Goal: Information Seeking & Learning: Learn about a topic

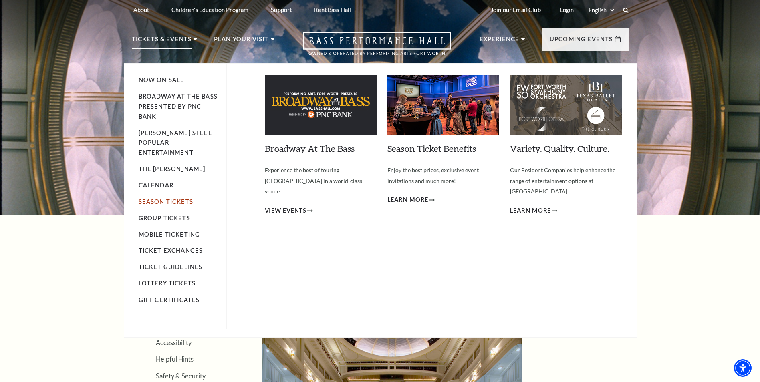
click at [180, 198] on link "Season Tickets" at bounding box center [166, 201] width 54 height 7
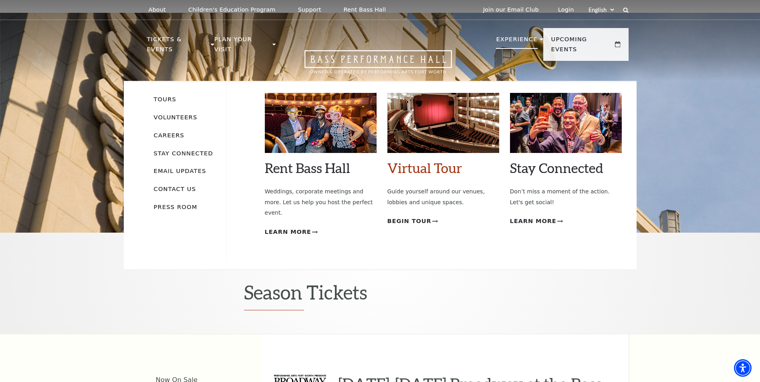
click at [436, 161] on link "Virtual Tour" at bounding box center [424, 168] width 74 height 16
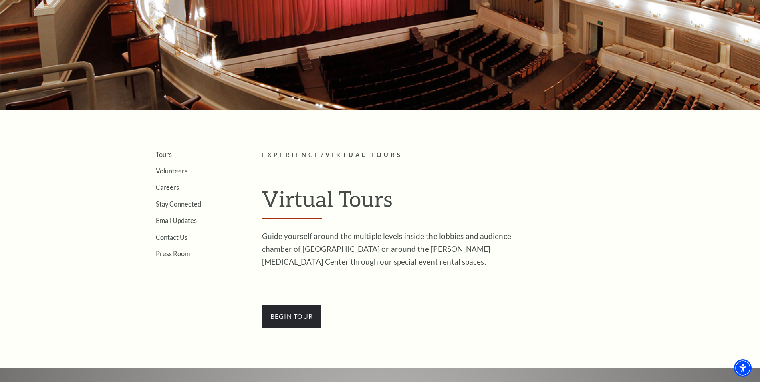
scroll to position [120, 0]
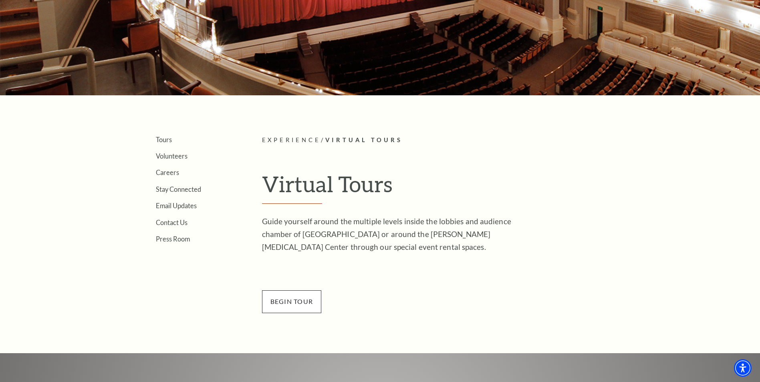
click at [303, 304] on span "BEGin Tour" at bounding box center [292, 301] width 60 height 22
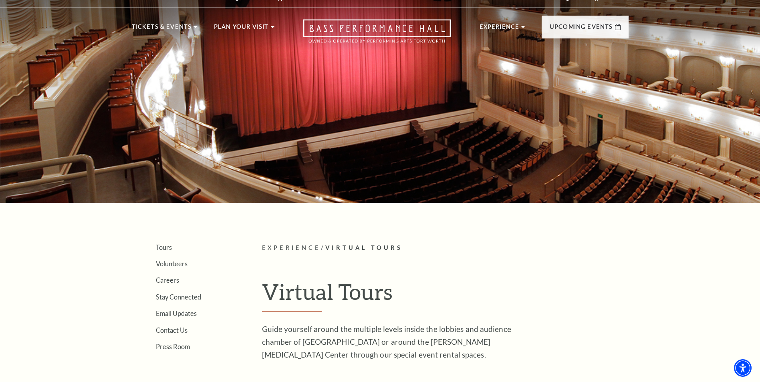
scroll to position [0, 0]
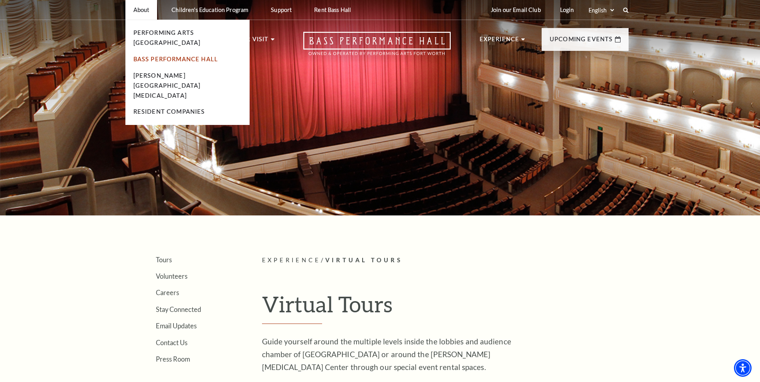
click at [159, 56] on link "Bass Performance Hall" at bounding box center [175, 59] width 85 height 7
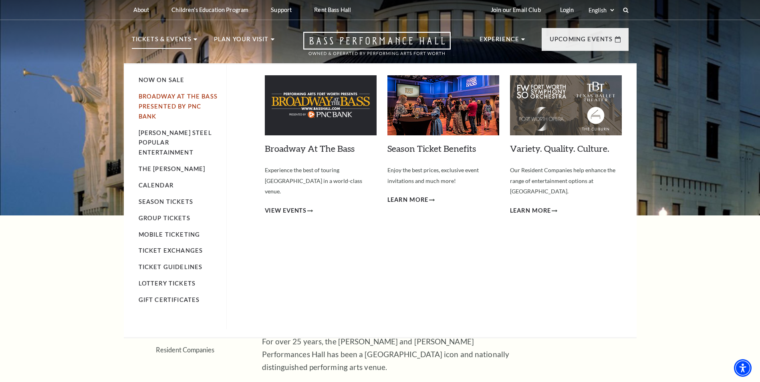
click at [188, 98] on link "Broadway At The Bass presented by PNC Bank" at bounding box center [178, 106] width 79 height 27
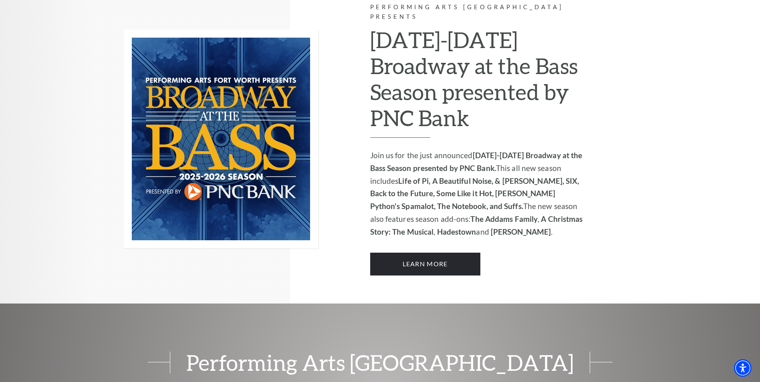
scroll to position [561, 0]
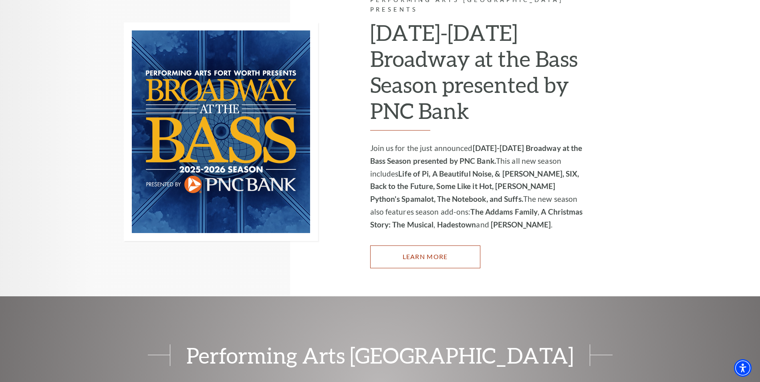
click at [449, 248] on link "Learn More" at bounding box center [425, 257] width 110 height 22
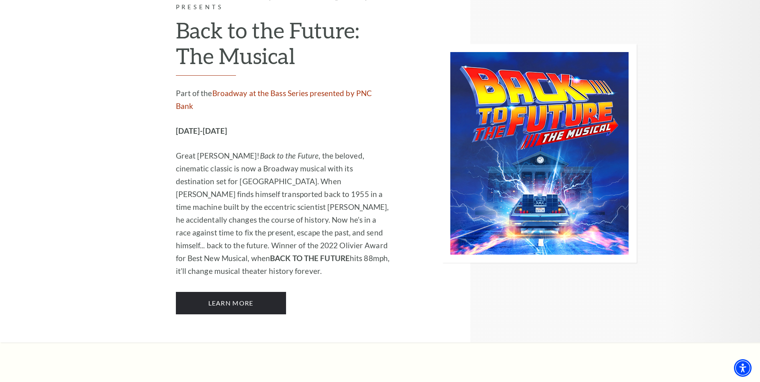
scroll to position [3405, 0]
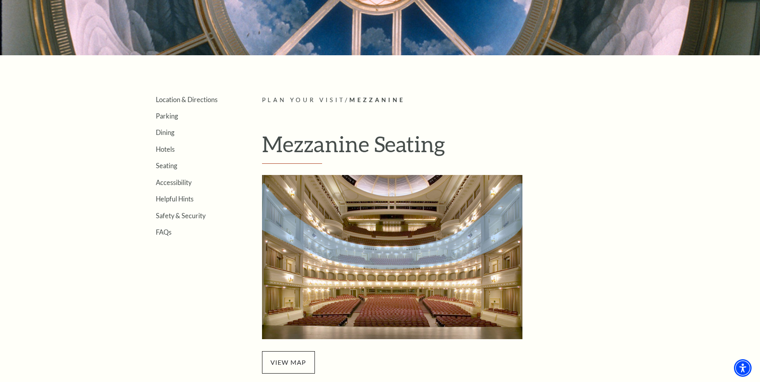
scroll to position [240, 0]
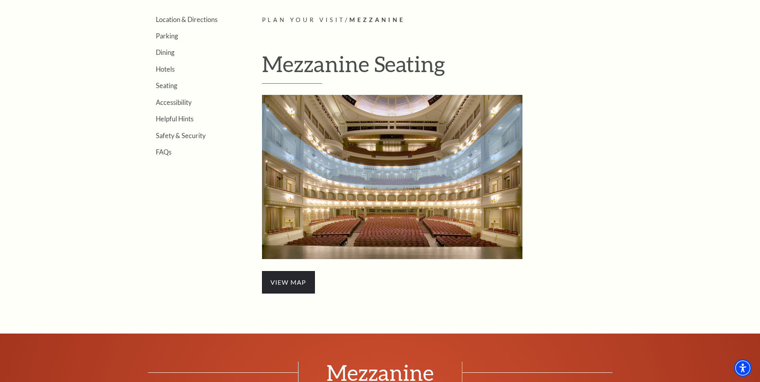
click at [294, 286] on span "view map" at bounding box center [288, 282] width 53 height 22
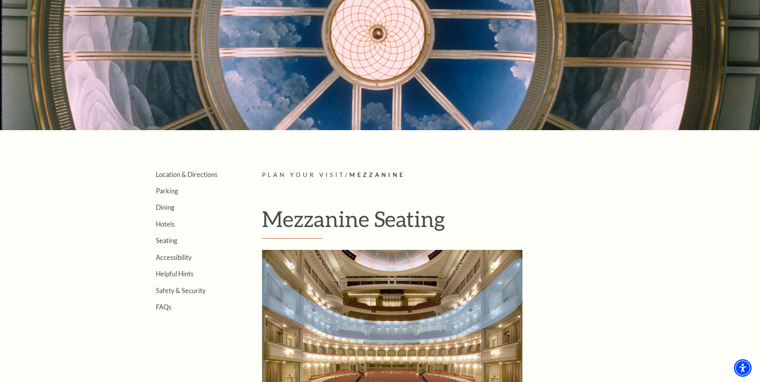
scroll to position [80, 0]
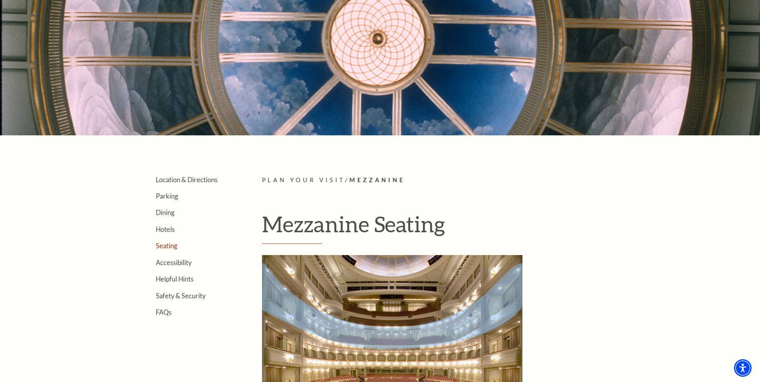
click at [174, 245] on link "Seating" at bounding box center [166, 246] width 21 height 8
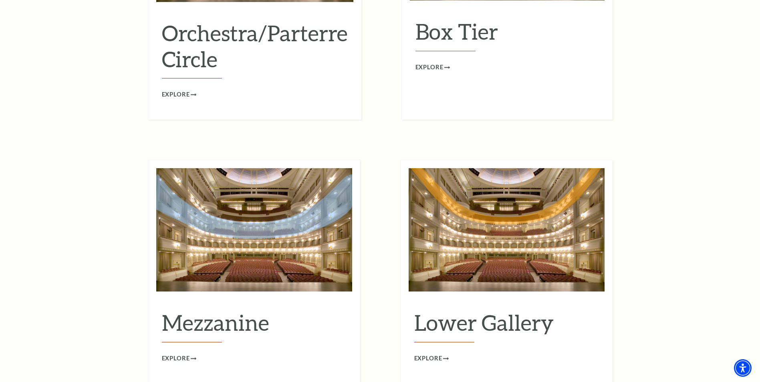
scroll to position [961, 0]
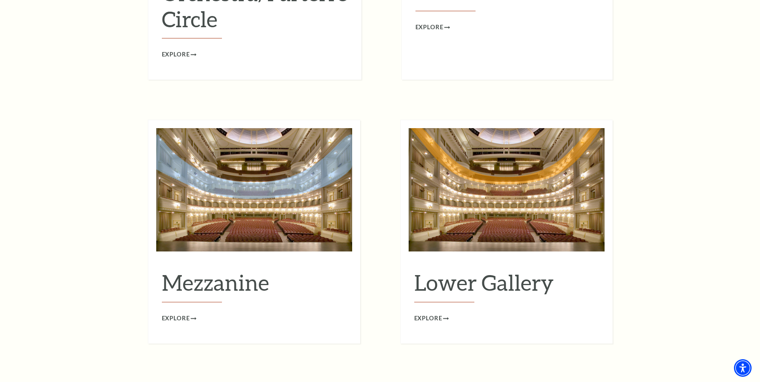
click at [431, 314] on span "Explore" at bounding box center [428, 319] width 28 height 10
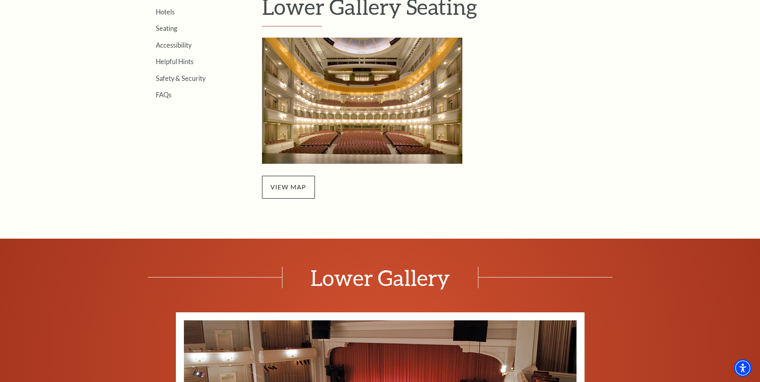
scroll to position [240, 0]
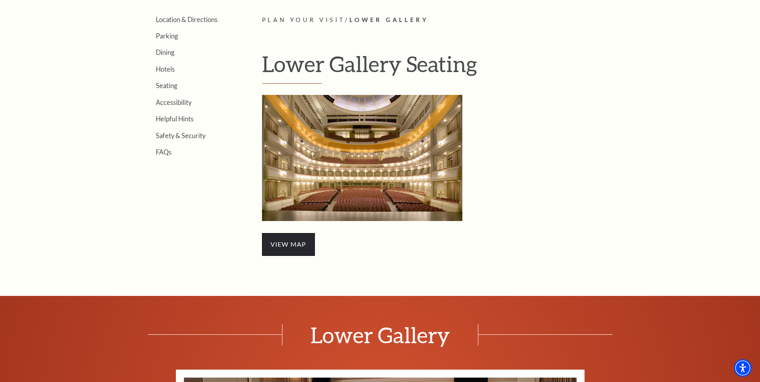
click at [299, 248] on span "view map" at bounding box center [288, 244] width 53 height 22
click at [301, 244] on link "view map" at bounding box center [288, 244] width 36 height 8
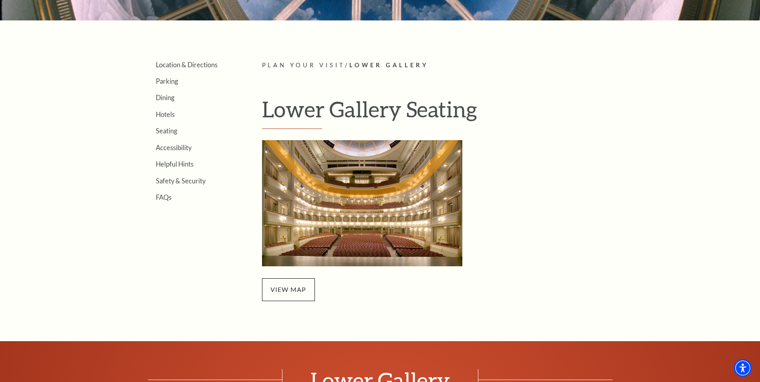
scroll to position [120, 0]
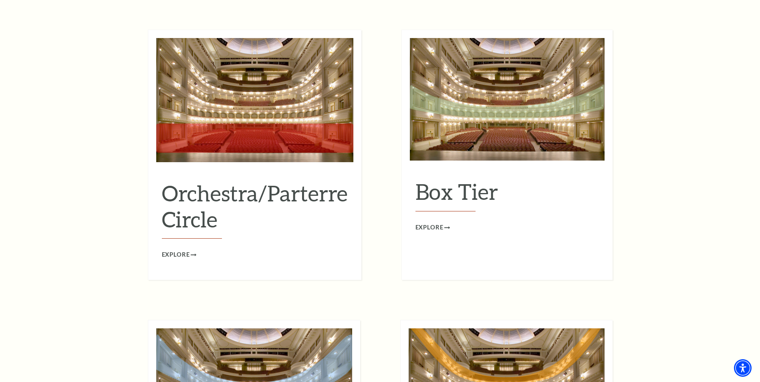
scroll to position [641, 0]
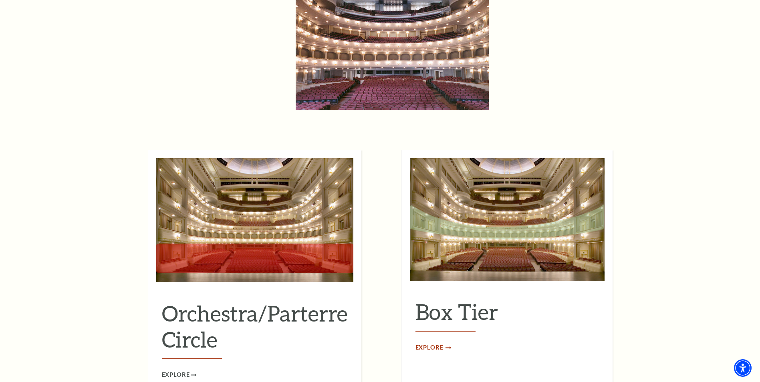
click at [434, 343] on span "Explore" at bounding box center [429, 348] width 28 height 10
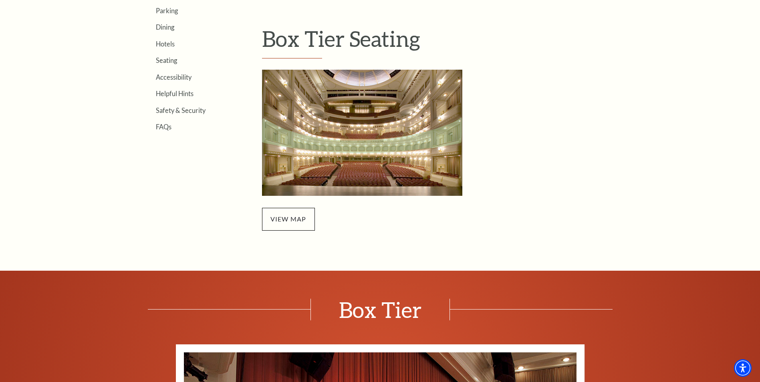
scroll to position [280, 0]
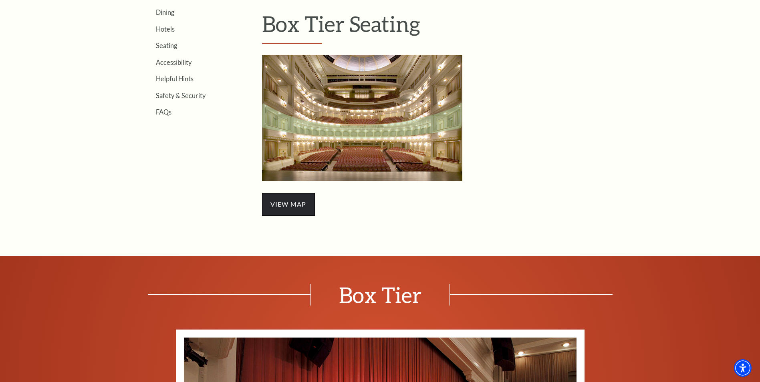
click at [272, 203] on span "view map" at bounding box center [288, 204] width 53 height 22
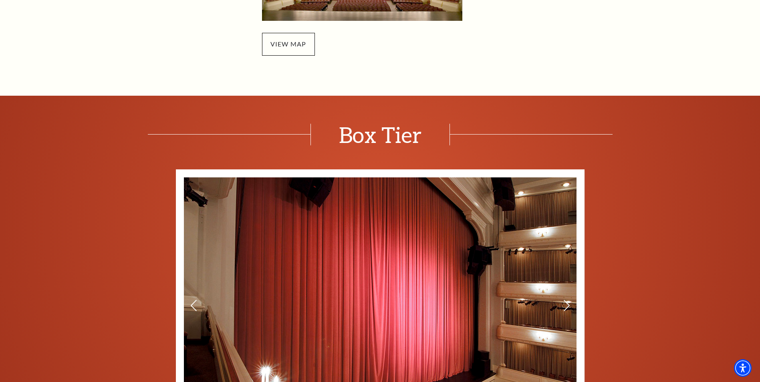
scroll to position [681, 0]
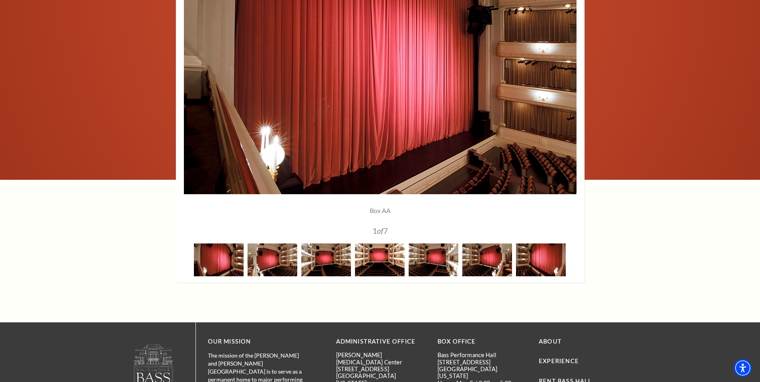
click at [369, 264] on img at bounding box center [380, 260] width 50 height 32
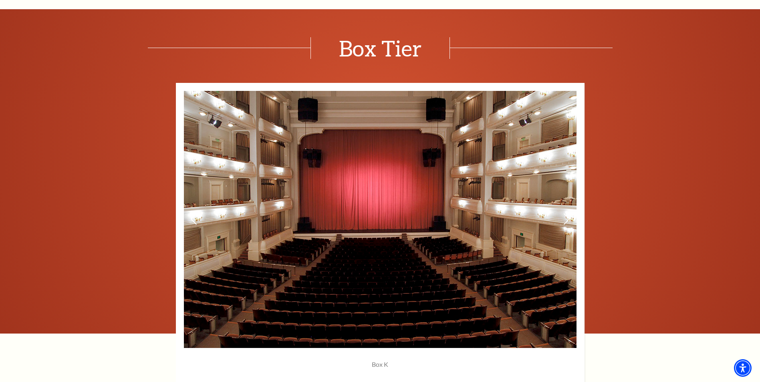
scroll to position [641, 0]
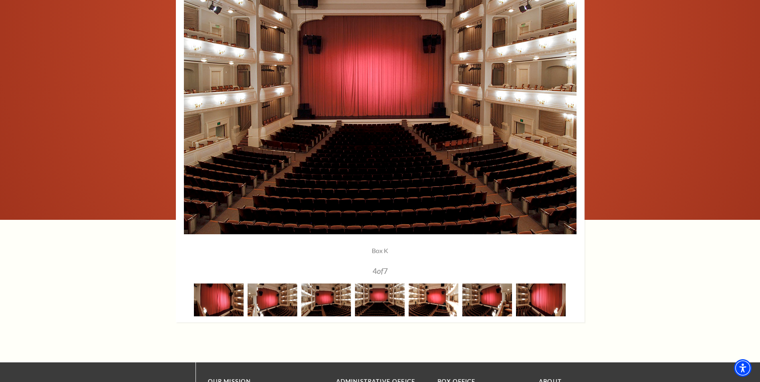
click at [425, 304] on img at bounding box center [434, 300] width 50 height 32
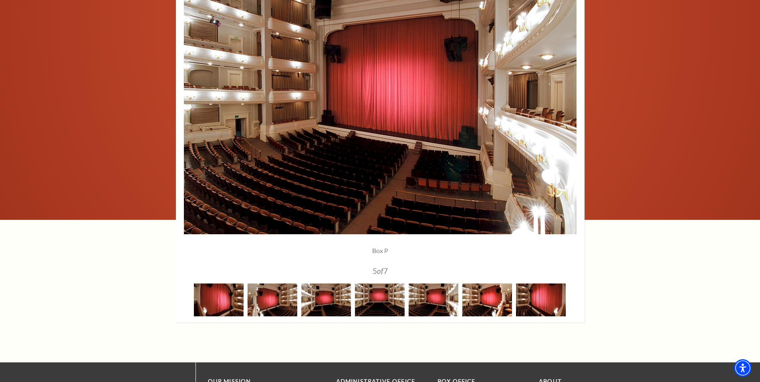
click at [486, 305] on img at bounding box center [487, 300] width 50 height 32
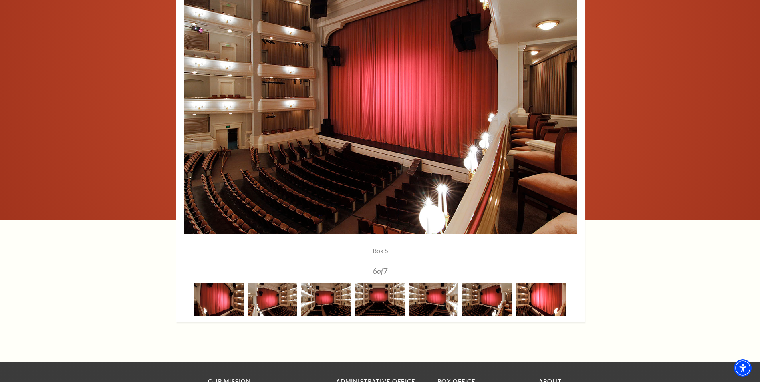
click at [540, 305] on img at bounding box center [541, 300] width 50 height 32
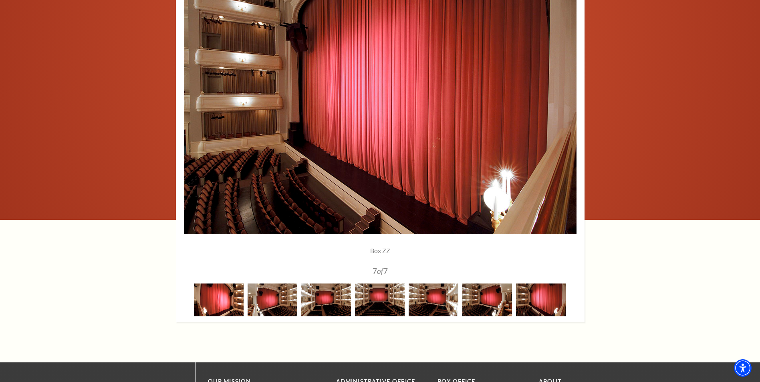
click at [232, 295] on img at bounding box center [219, 300] width 50 height 32
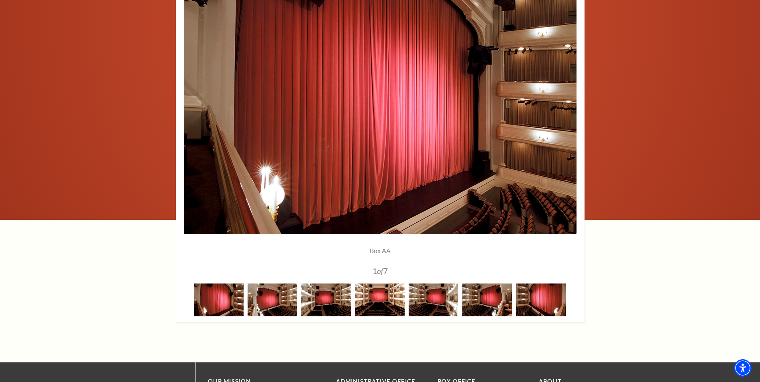
click at [355, 302] on img at bounding box center [380, 300] width 50 height 32
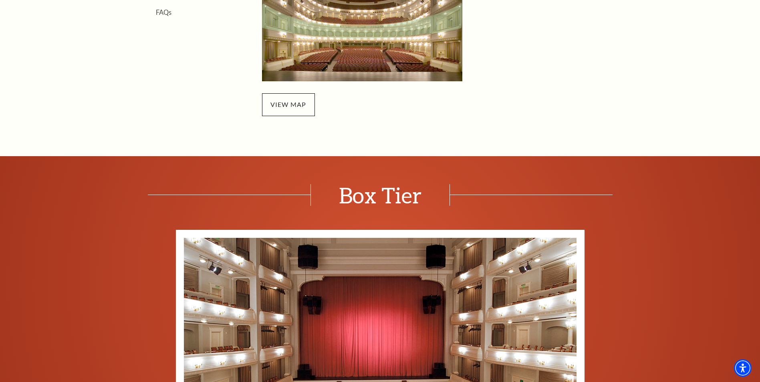
scroll to position [240, 0]
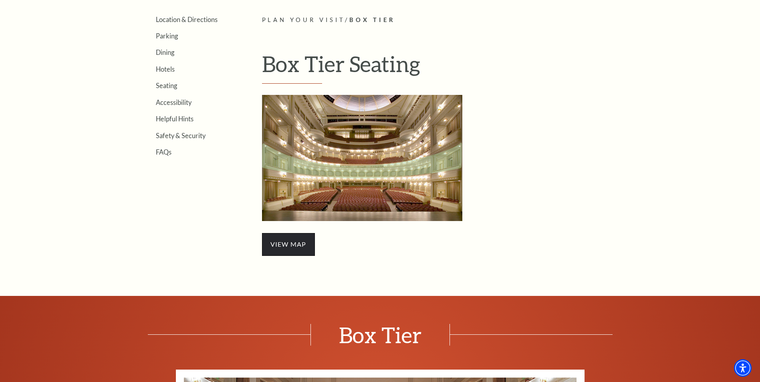
click at [299, 233] on div "view map" at bounding box center [392, 175] width 260 height 161
click at [293, 246] on span "view map" at bounding box center [288, 244] width 53 height 22
